Goal: Find specific page/section: Find specific page/section

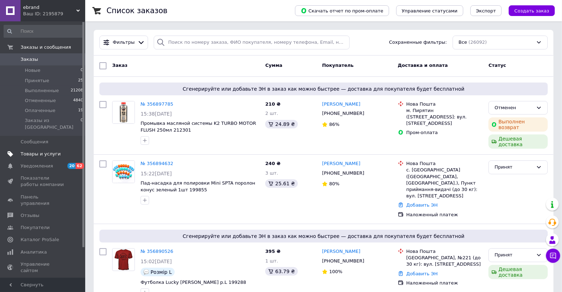
click at [47, 151] on span "Товары и услуги" at bounding box center [41, 154] width 40 height 6
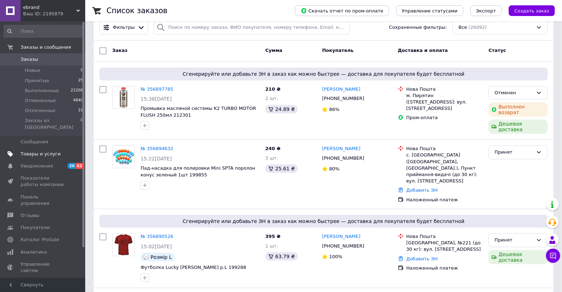
scroll to position [158, 0]
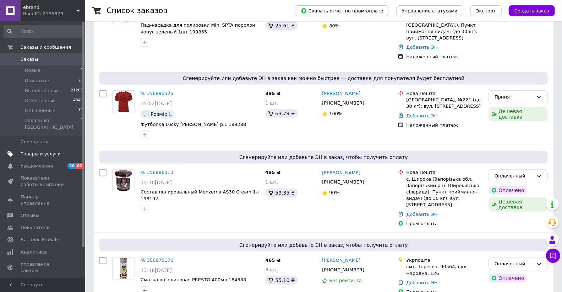
click at [27, 151] on span "Товары и услуги" at bounding box center [41, 154] width 40 height 6
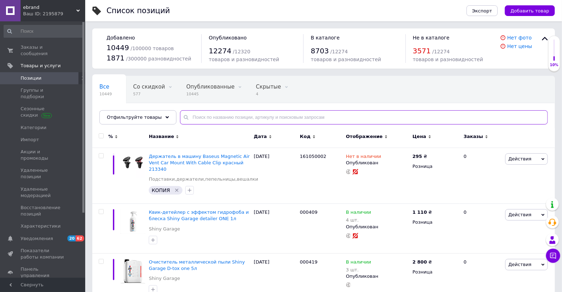
drag, startPoint x: 204, startPoint y: 119, endPoint x: 209, endPoint y: 123, distance: 6.3
click at [208, 123] on input "text" at bounding box center [364, 117] width 368 height 14
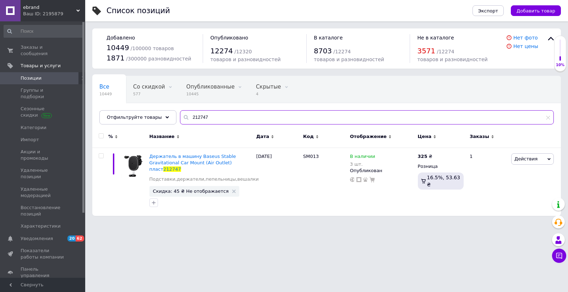
drag, startPoint x: 201, startPoint y: 112, endPoint x: 189, endPoint y: 117, distance: 12.4
click at [180, 111] on input "212747" at bounding box center [367, 117] width 374 height 14
paste input "SUWX010001"
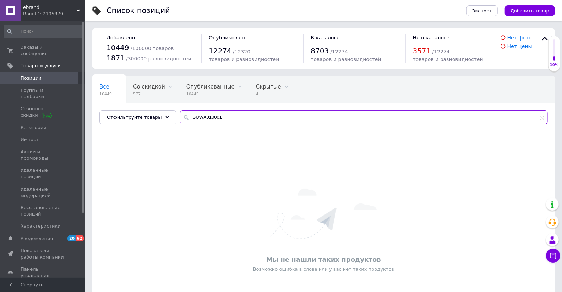
type input "SUWX010001"
